Goal: Information Seeking & Learning: Learn about a topic

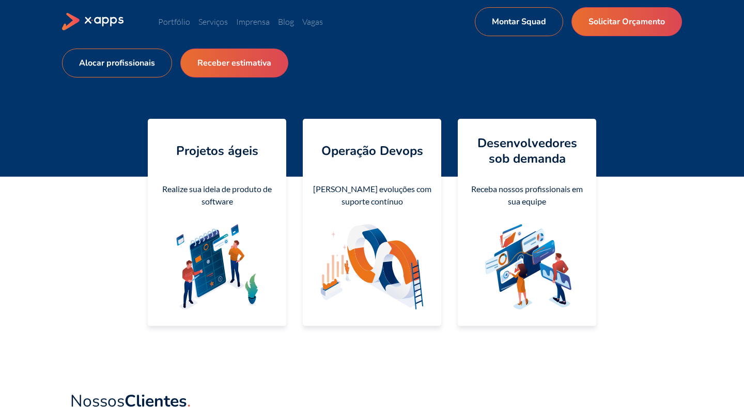
scroll to position [120, 0]
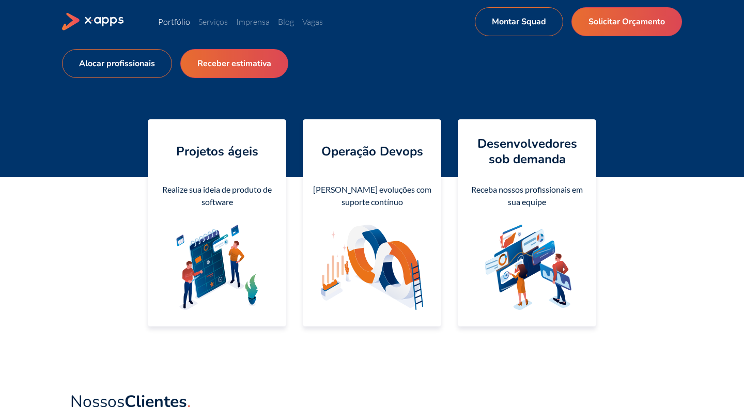
click at [182, 19] on link "Portfólio" at bounding box center [174, 22] width 32 height 10
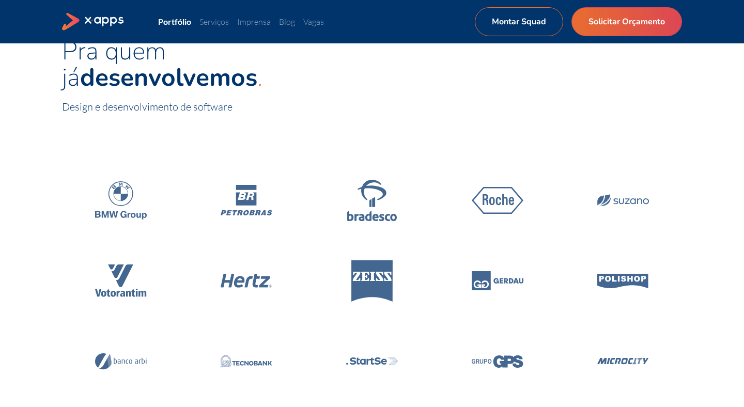
scroll to position [39, 0]
click at [116, 20] on icon at bounding box center [93, 22] width 63 height 18
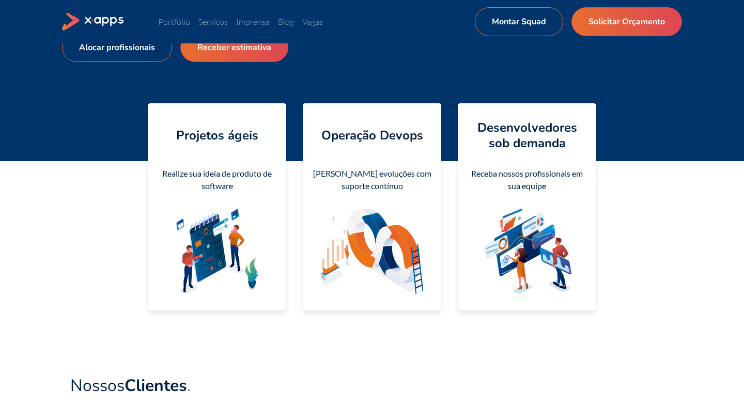
scroll to position [133, 0]
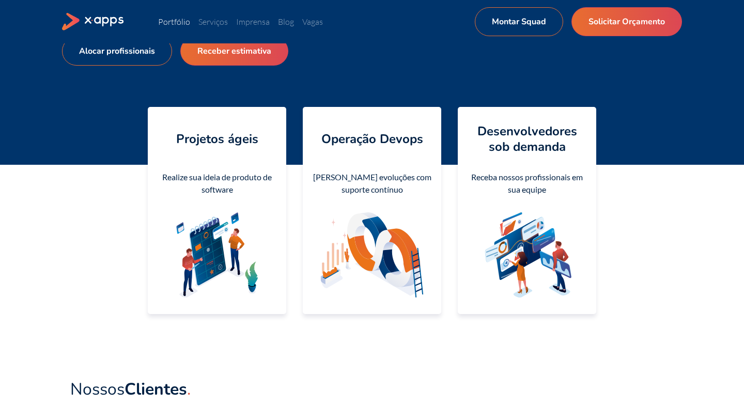
click at [183, 18] on link "Portfólio" at bounding box center [174, 22] width 32 height 10
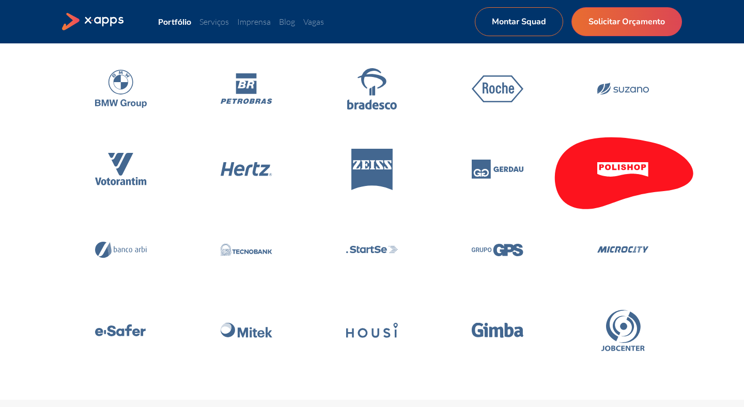
click at [657, 180] on icon at bounding box center [622, 169] width 147 height 88
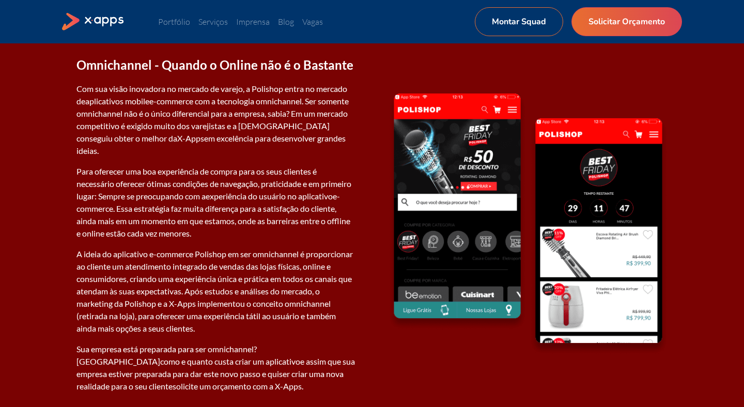
scroll to position [1329, 0]
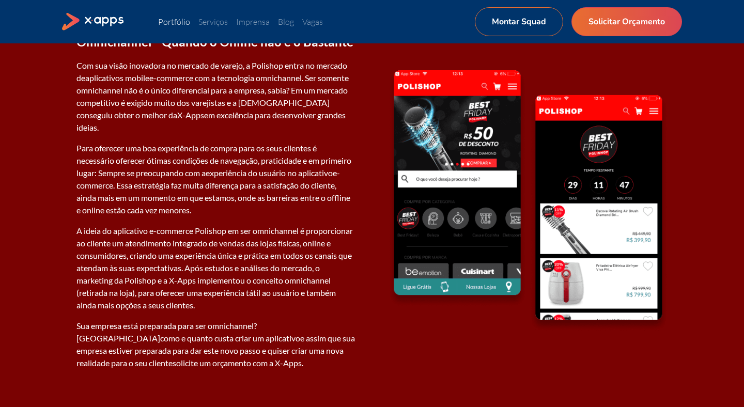
click at [178, 20] on link "Portfólio" at bounding box center [174, 22] width 32 height 10
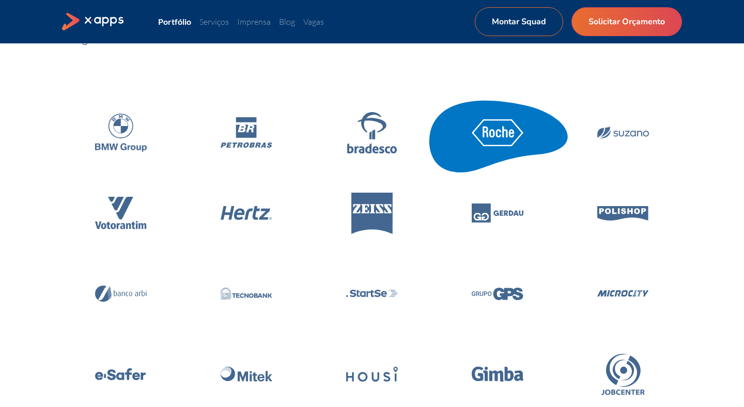
scroll to position [107, 0]
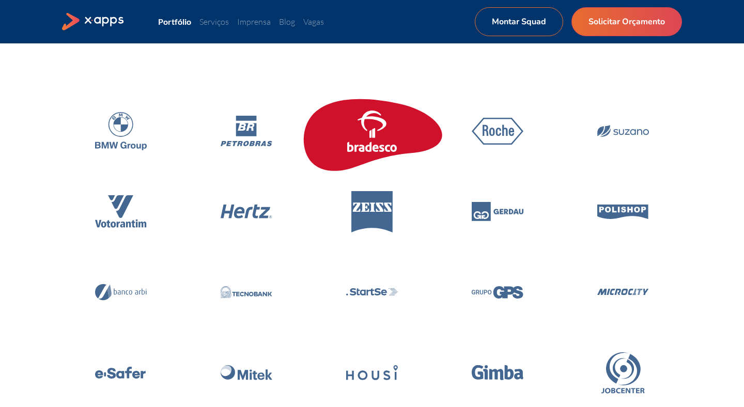
click at [383, 128] on icon at bounding box center [372, 130] width 52 height 41
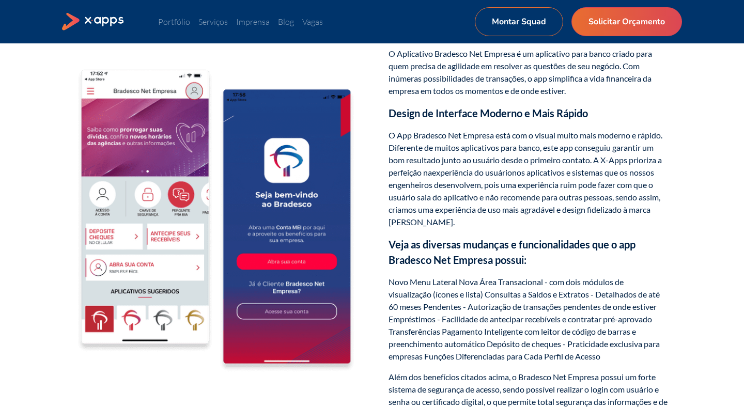
scroll to position [937, 0]
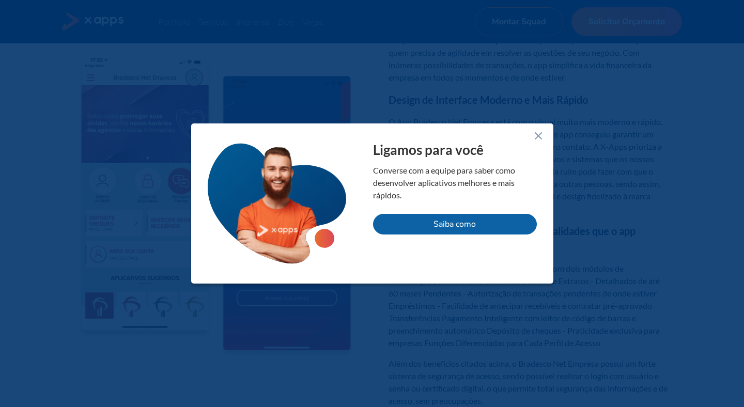
click at [538, 137] on icon at bounding box center [538, 136] width 12 height 12
